Goal: Navigation & Orientation: Find specific page/section

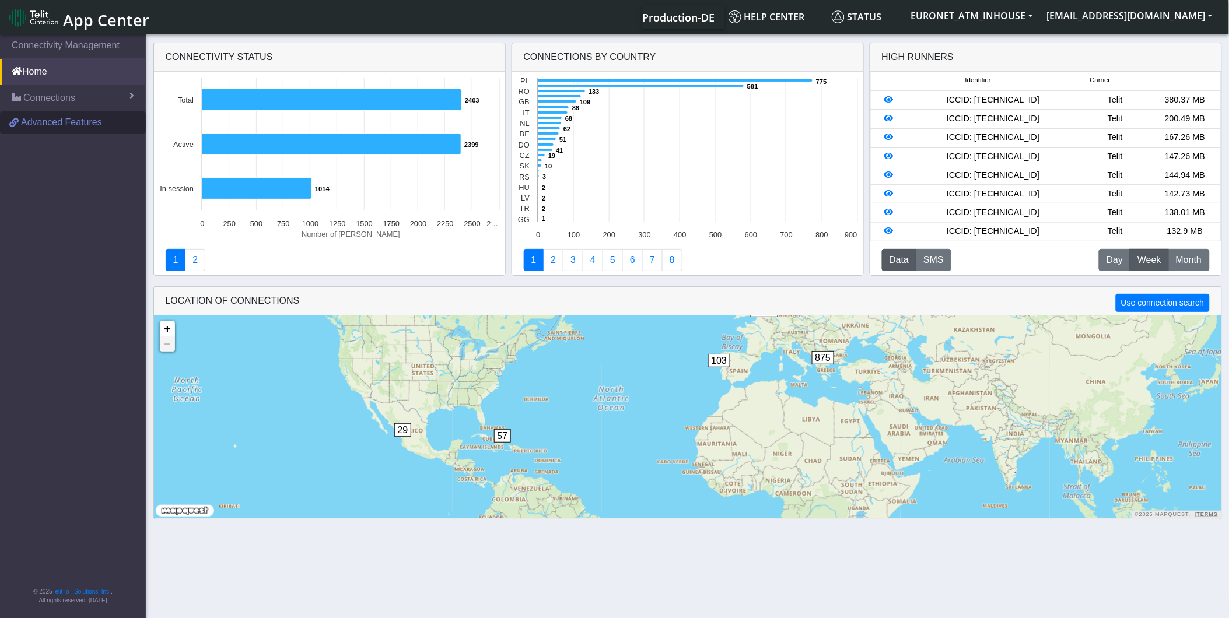
click at [79, 112] on link "Advanced Features" at bounding box center [73, 122] width 146 height 22
click at [1000, 9] on button "EURONET_ATM_INHOUSE" at bounding box center [972, 15] width 136 height 21
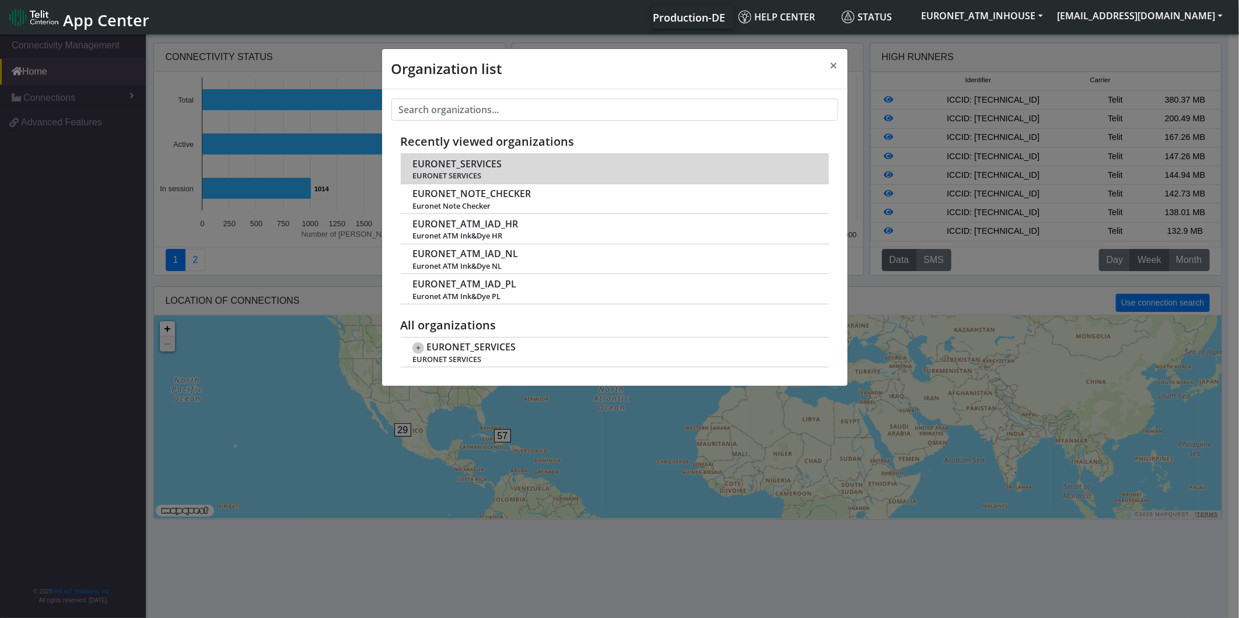
click at [570, 166] on td "EURONET_SERVICES EURONET SERVICES" at bounding box center [615, 169] width 428 height 30
click at [435, 168] on span "EURONET_SERVICES" at bounding box center [456, 164] width 89 height 11
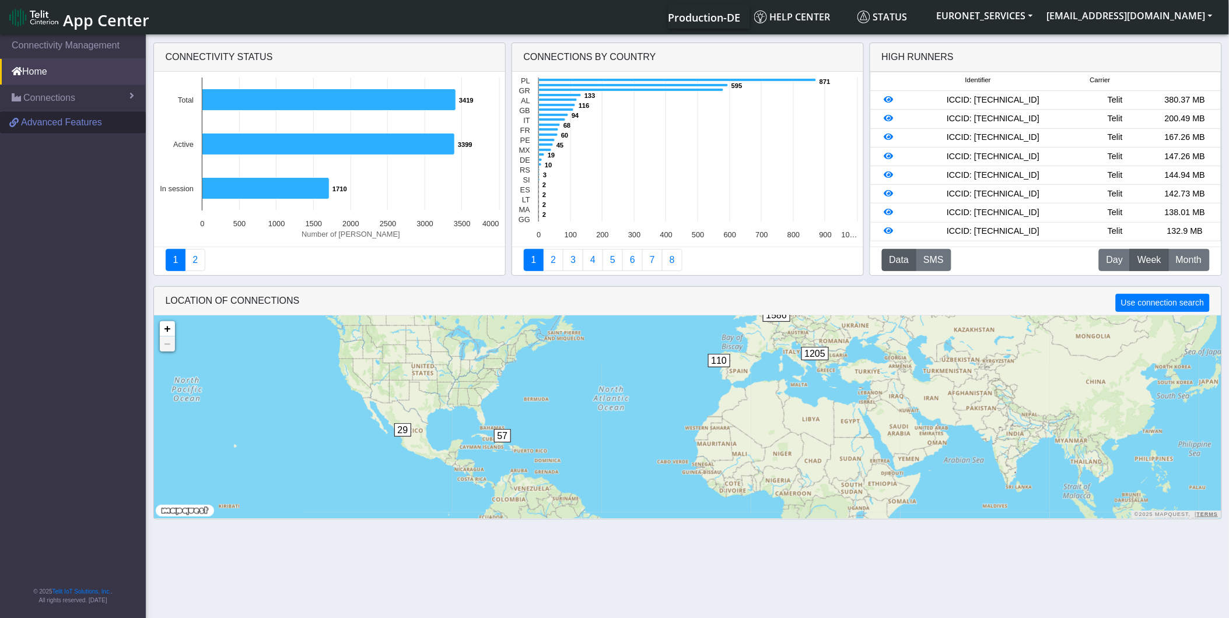
click at [36, 123] on span "Advanced Features" at bounding box center [61, 122] width 81 height 14
click at [93, 96] on link "Connections" at bounding box center [73, 98] width 146 height 26
click at [49, 149] on link "Map" at bounding box center [73, 147] width 146 height 24
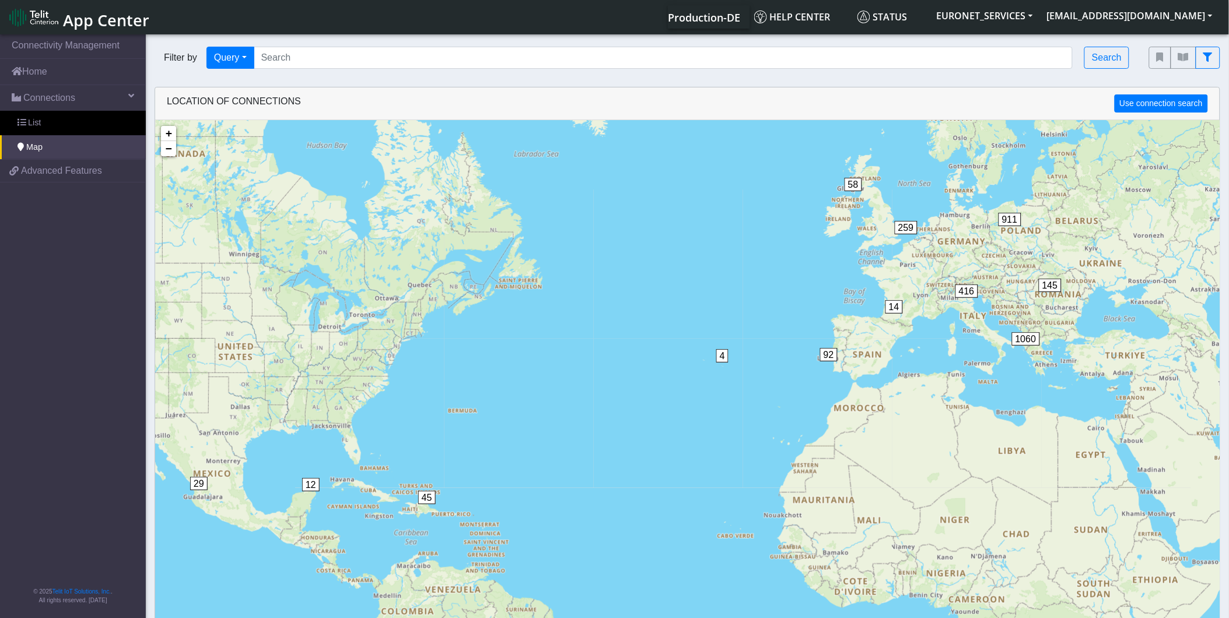
drag, startPoint x: 898, startPoint y: 472, endPoint x: 855, endPoint y: 494, distance: 48.8
click at [855, 494] on div "29 58 51 12 45 4 14 92 145 1060 259 416 911 + − ©2025 MapQuest, | Terms" at bounding box center [687, 429] width 1065 height 618
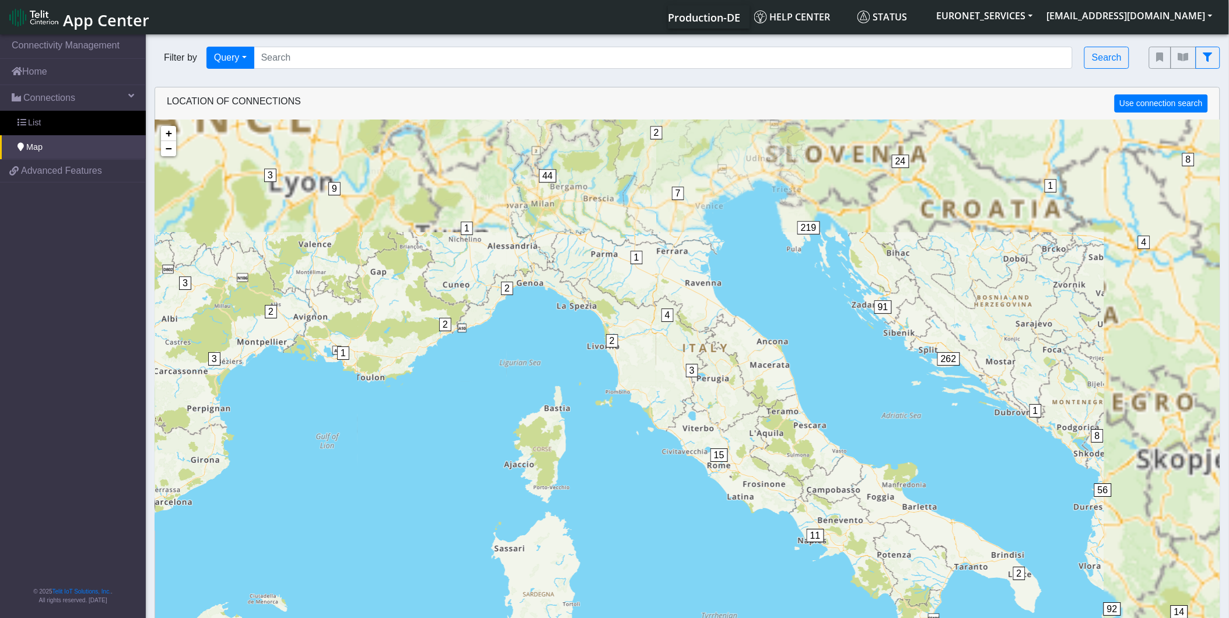
drag, startPoint x: 818, startPoint y: 458, endPoint x: 680, endPoint y: 570, distance: 177.1
click at [680, 570] on div "1 2 3 3 1 1 2 2 3 2 16 27 44 1 2 5 5 1 4 8 7 10 4 10 7 6 8 6 61 11 3 1 8 67 14 …" at bounding box center [687, 429] width 1065 height 618
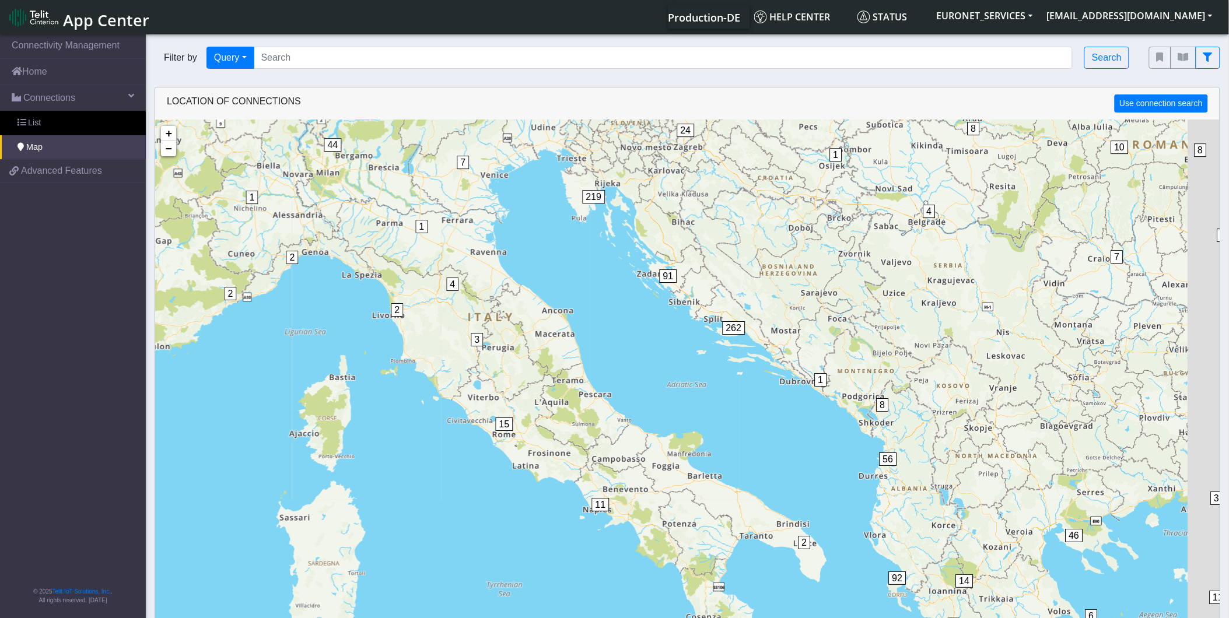
drag, startPoint x: 795, startPoint y: 432, endPoint x: 709, endPoint y: 437, distance: 85.9
click at [744, 451] on div "1 1 1 1 41 2 3 3 1 1 2 2 2 16 27 44 2 5 5 1 4 8 7 10 4 10 7 6 8 6 61 11 3 1 8 6…" at bounding box center [687, 429] width 1065 height 618
